Goal: Entertainment & Leisure: Consume media (video, audio)

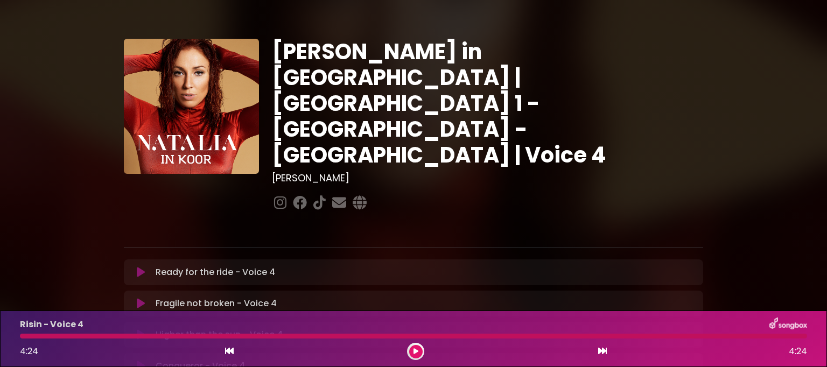
click at [528, 348] on div "4:24 4:24" at bounding box center [413, 351] width 800 height 17
click at [416, 352] on icon at bounding box center [415, 351] width 5 height 6
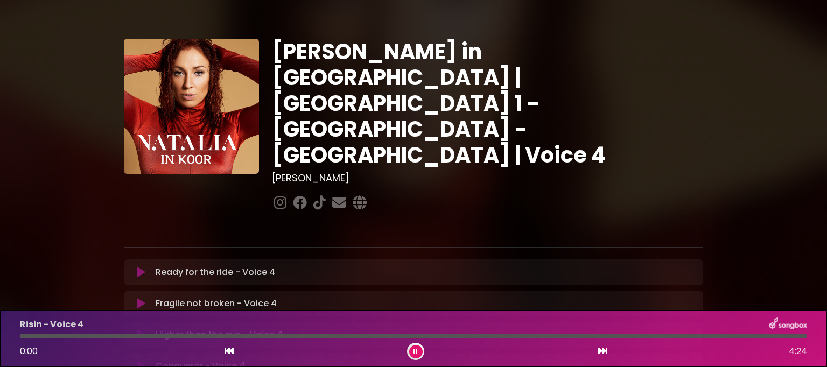
click at [142, 267] on icon at bounding box center [141, 272] width 8 height 11
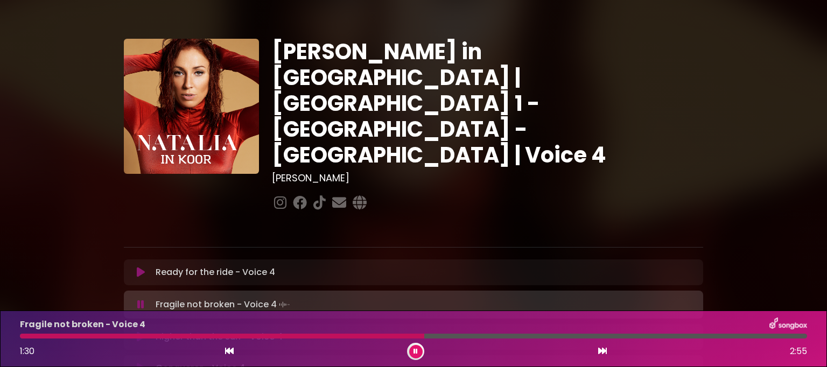
click at [373, 335] on div at bounding box center [413, 336] width 787 height 5
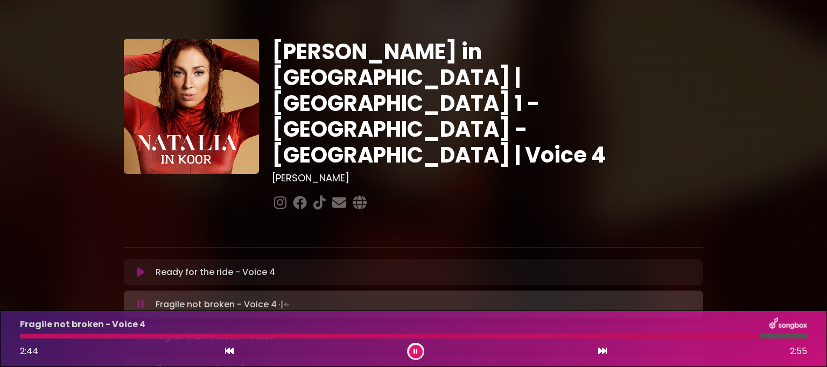
click at [22, 337] on div at bounding box center [390, 336] width 740 height 5
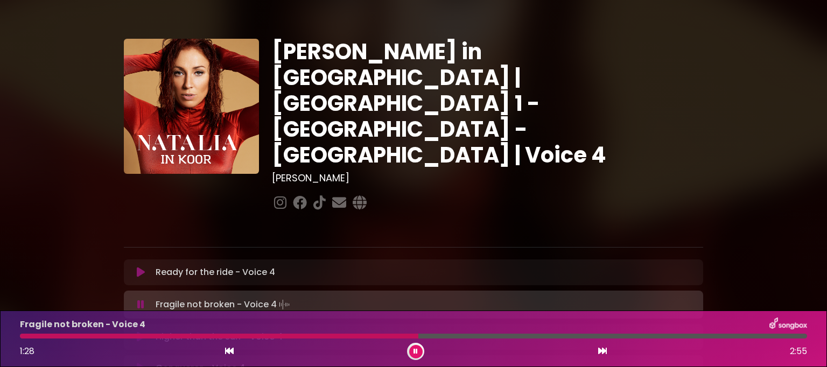
drag, startPoint x: 2, startPoint y: 185, endPoint x: 825, endPoint y: 285, distance: 828.7
drag, startPoint x: 825, startPoint y: 285, endPoint x: 355, endPoint y: 335, distance: 472.1
click at [355, 335] on div at bounding box center [187, 336] width 335 height 5
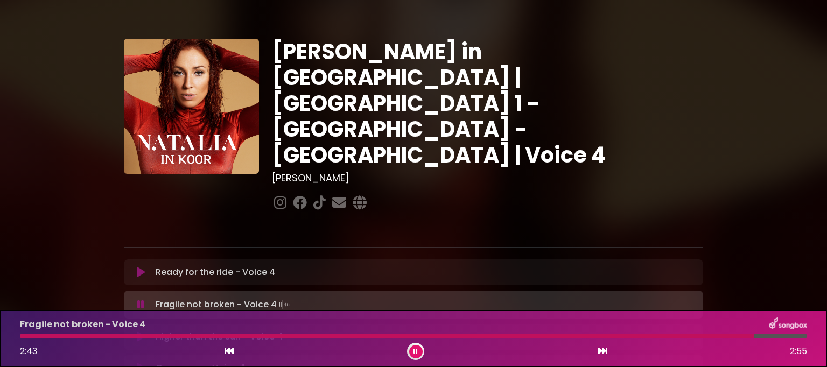
click at [24, 334] on div at bounding box center [387, 336] width 734 height 5
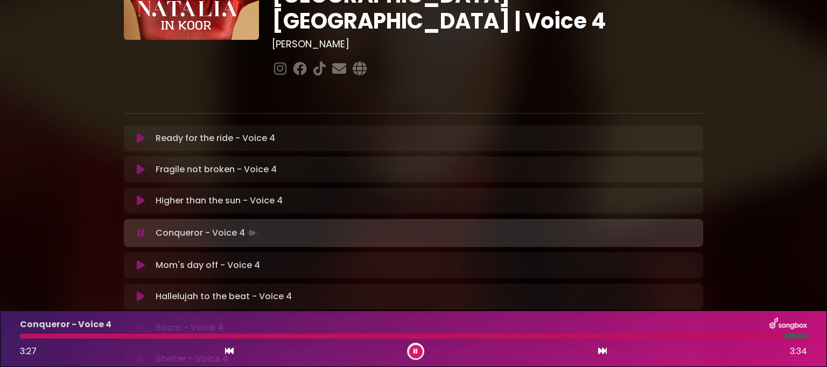
scroll to position [162, 0]
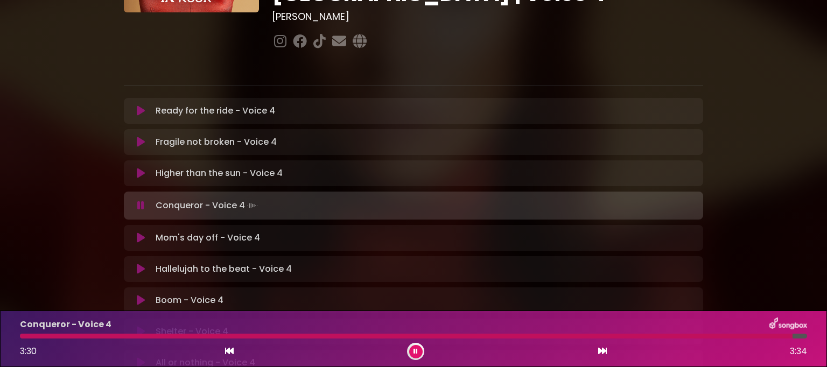
click at [415, 352] on icon at bounding box center [415, 351] width 4 height 6
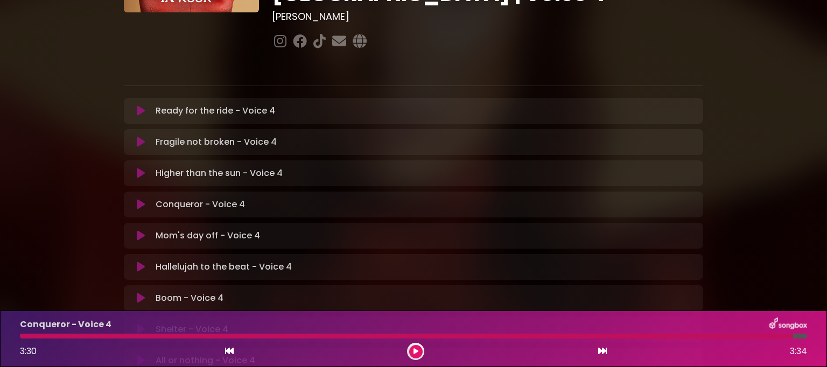
drag, startPoint x: 57, startPoint y: 2, endPoint x: 175, endPoint y: 195, distance: 227.1
click at [175, 229] on p "Mom's day off - Voice 4 Loading Track..." at bounding box center [208, 235] width 104 height 13
click at [413, 347] on button at bounding box center [415, 351] width 13 height 13
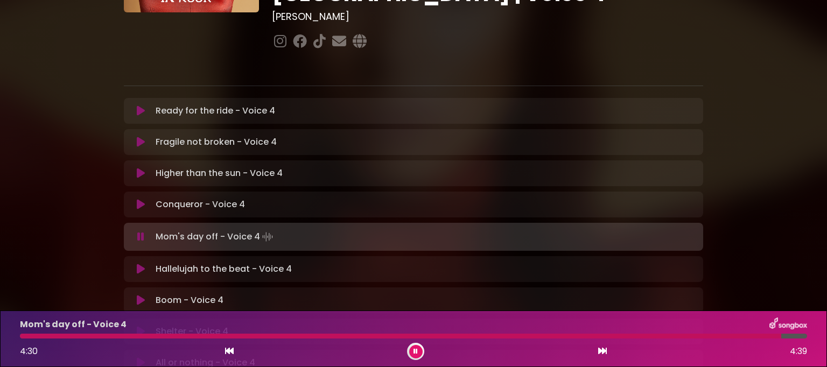
click at [419, 350] on button at bounding box center [415, 351] width 13 height 13
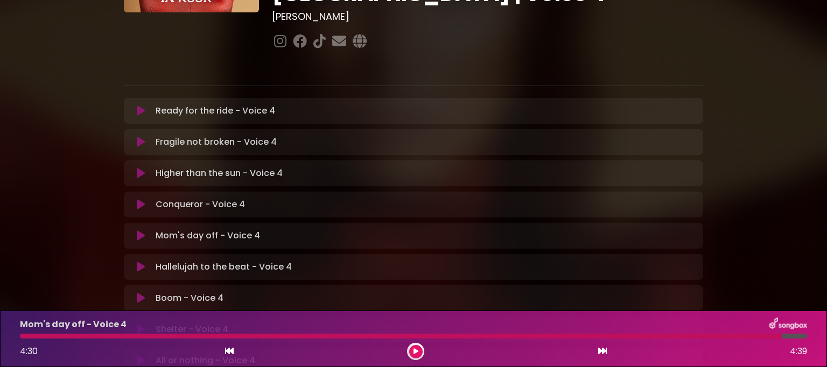
click at [20, 337] on div at bounding box center [401, 336] width 762 height 5
click at [22, 337] on div at bounding box center [401, 336] width 762 height 5
click at [23, 335] on div at bounding box center [401, 336] width 762 height 5
click at [39, 332] on div "Mom's day off - Voice 4 4:30 4:39" at bounding box center [413, 339] width 800 height 43
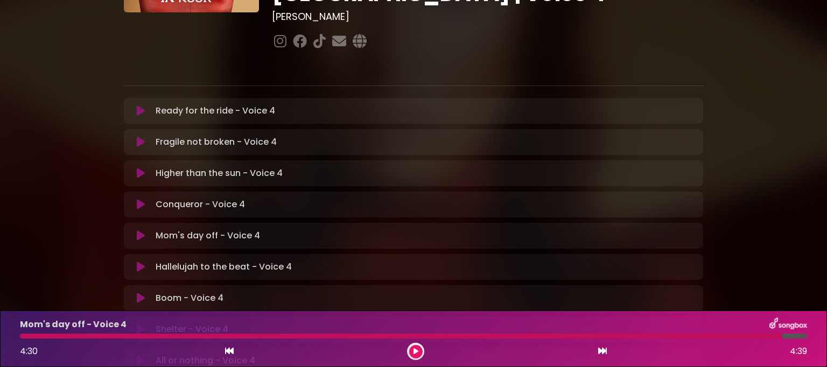
click at [37, 336] on div at bounding box center [401, 336] width 762 height 5
click at [691, 338] on div at bounding box center [401, 336] width 762 height 5
click at [687, 331] on div "Mom's day off - Voice 4" at bounding box center [413, 325] width 800 height 14
click at [682, 334] on div at bounding box center [401, 336] width 762 height 5
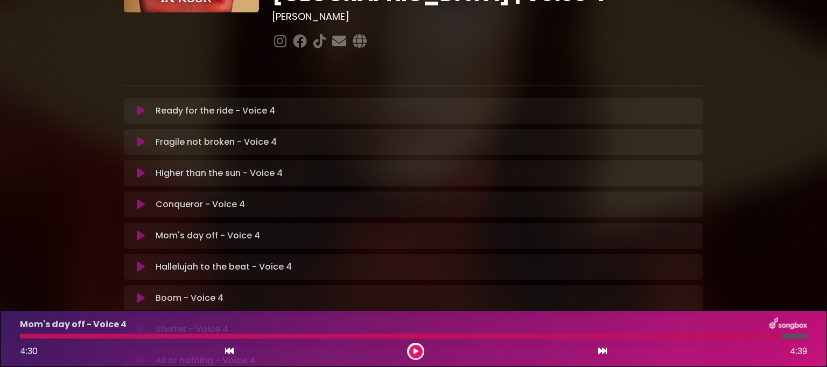
click at [414, 353] on icon at bounding box center [415, 351] width 5 height 6
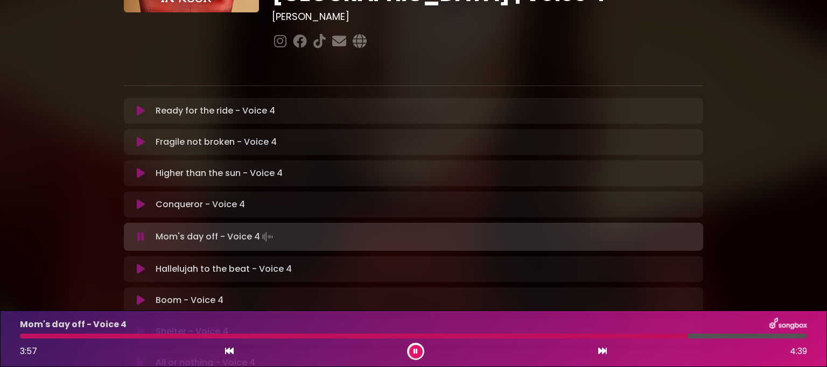
click at [22, 335] on div at bounding box center [354, 336] width 668 height 5
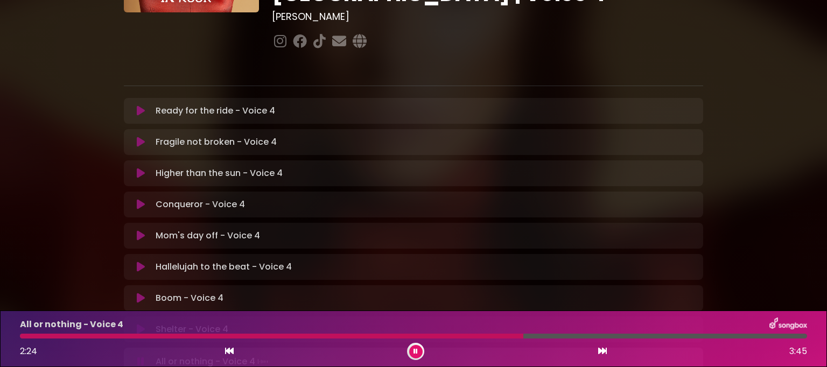
click at [408, 349] on div at bounding box center [415, 351] width 17 height 17
click at [418, 350] on button at bounding box center [415, 351] width 13 height 13
click at [414, 352] on icon at bounding box center [415, 351] width 5 height 6
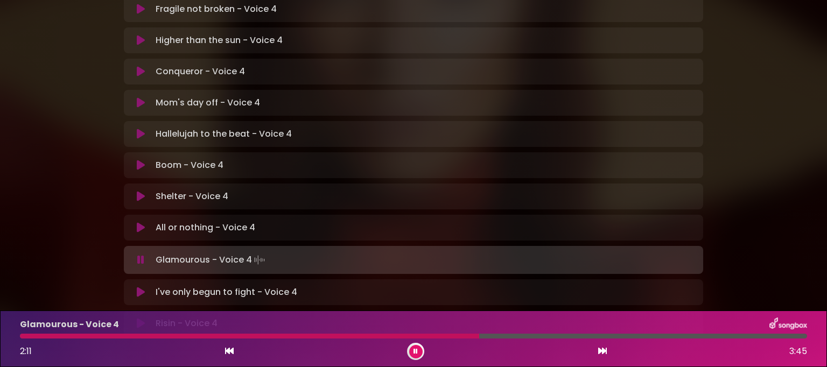
scroll to position [323, 0]
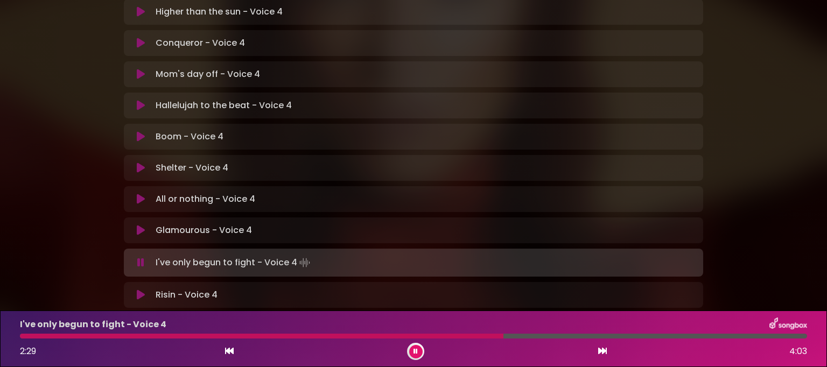
click at [447, 335] on div at bounding box center [261, 336] width 483 height 5
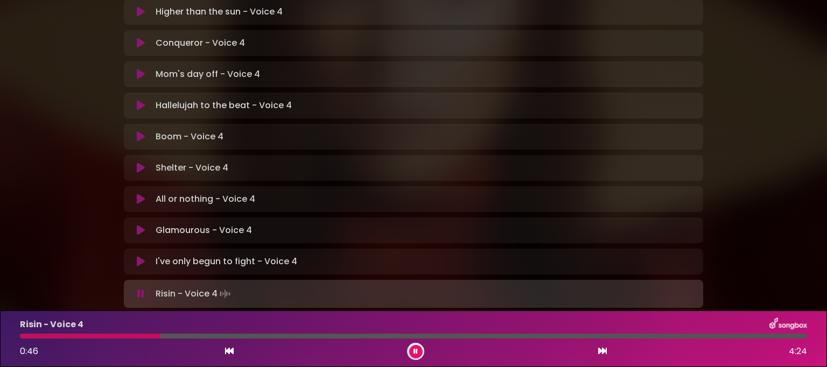
click at [59, 342] on div "Risin - Voice 4 0:46 4:24" at bounding box center [413, 339] width 800 height 43
click at [58, 339] on div at bounding box center [91, 336] width 142 height 5
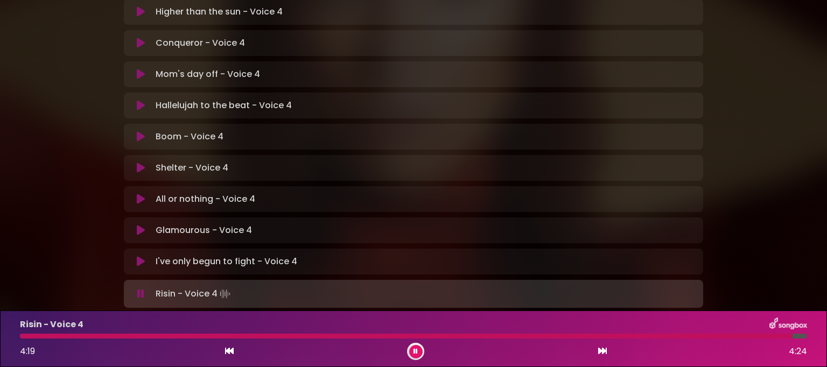
click at [416, 348] on button at bounding box center [415, 351] width 13 height 13
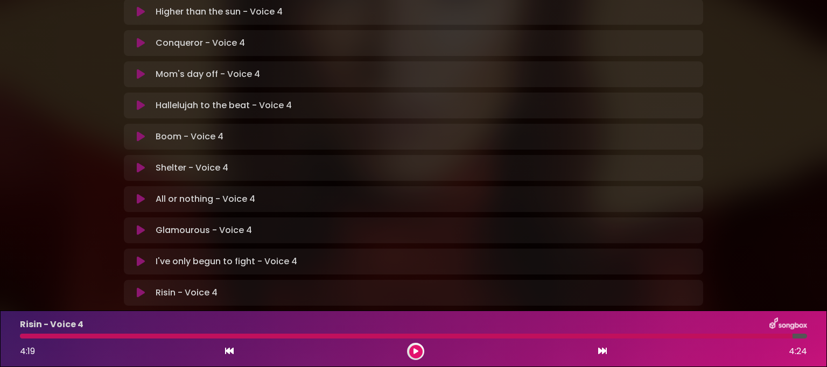
click at [20, 335] on div at bounding box center [406, 336] width 773 height 5
click at [27, 338] on div at bounding box center [406, 336] width 773 height 5
click at [415, 355] on icon at bounding box center [415, 351] width 5 height 6
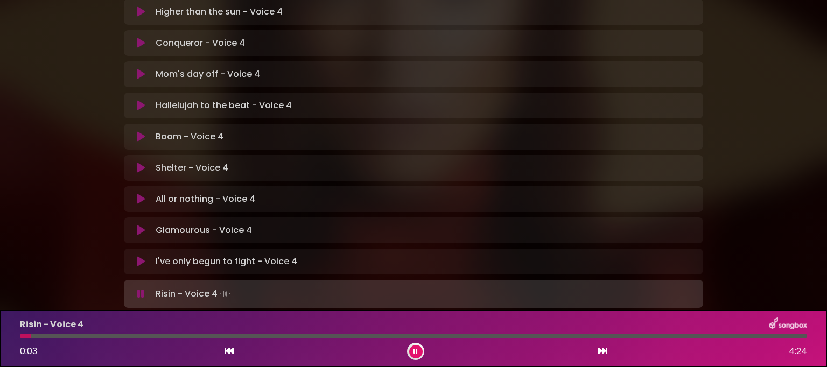
click at [20, 335] on div at bounding box center [25, 336] width 11 height 5
click at [417, 350] on icon at bounding box center [415, 351] width 4 height 6
